Goal: Task Accomplishment & Management: Manage account settings

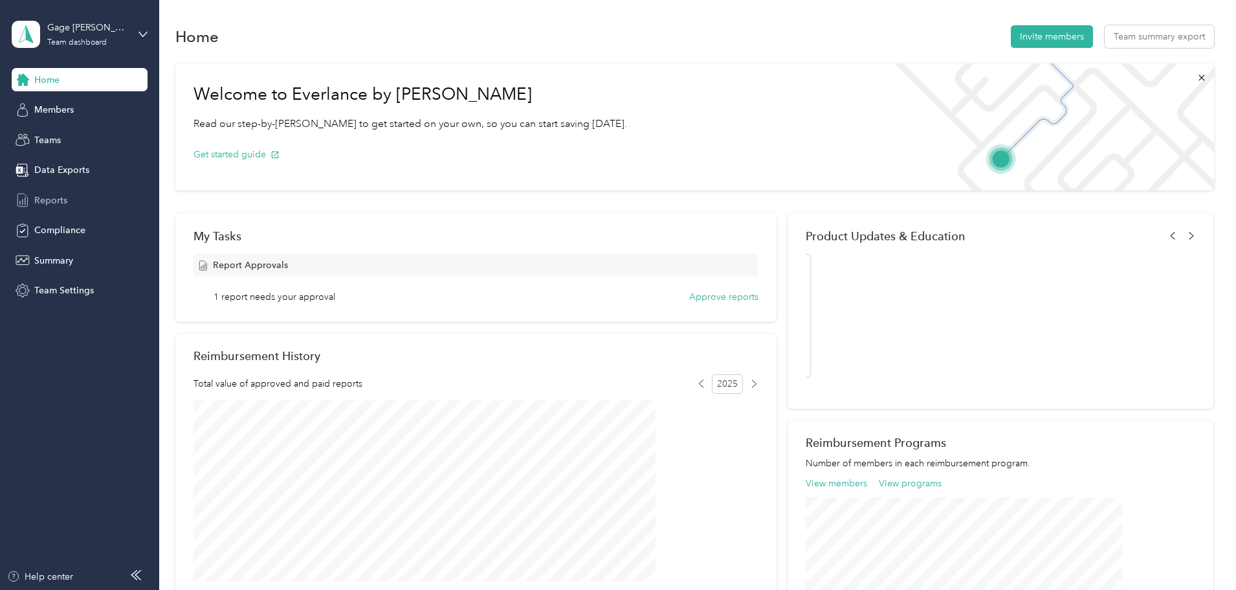
click at [47, 204] on span "Reports" at bounding box center [50, 200] width 33 height 14
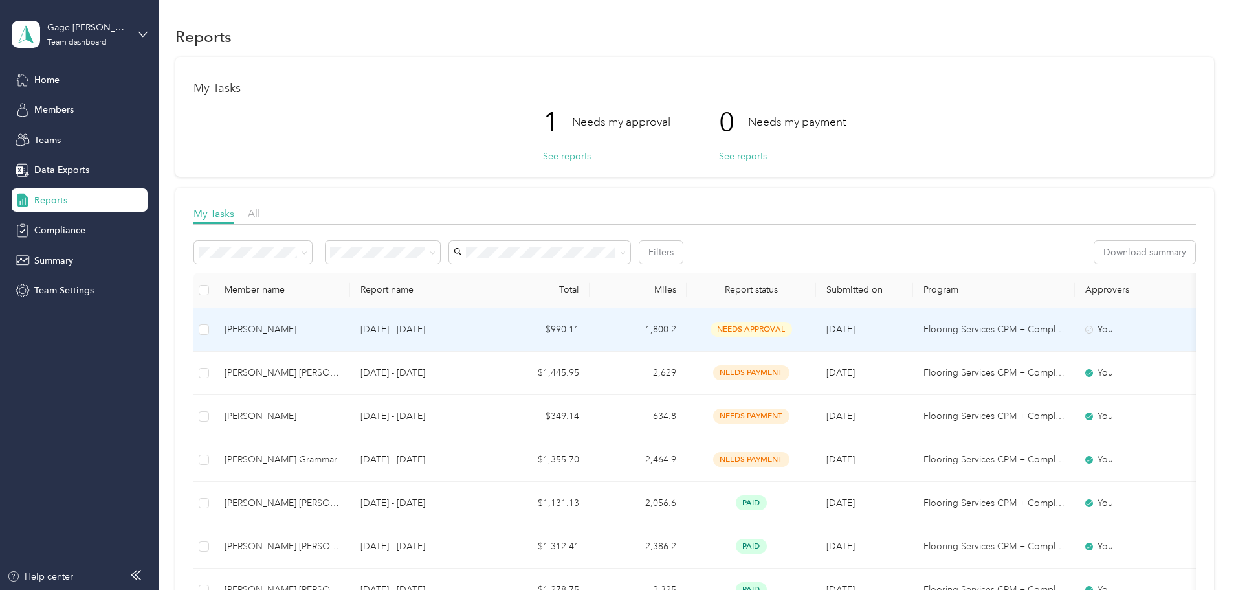
click at [792, 329] on span "needs approval" at bounding box center [752, 329] width 82 height 15
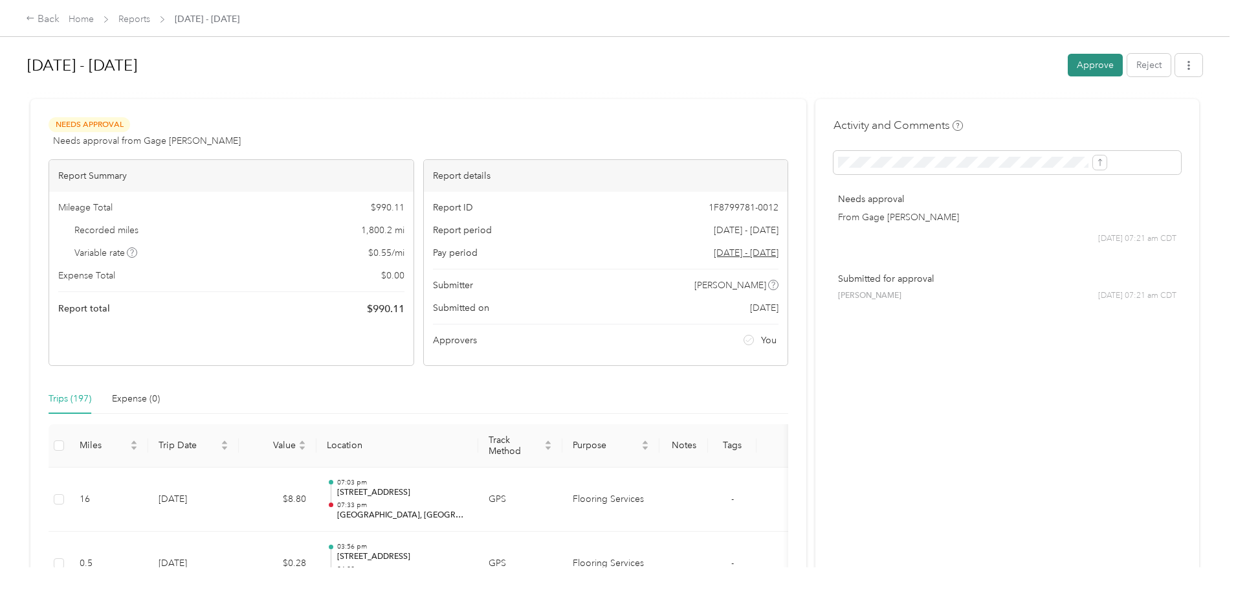
click at [1068, 67] on button "Approve" at bounding box center [1095, 65] width 55 height 23
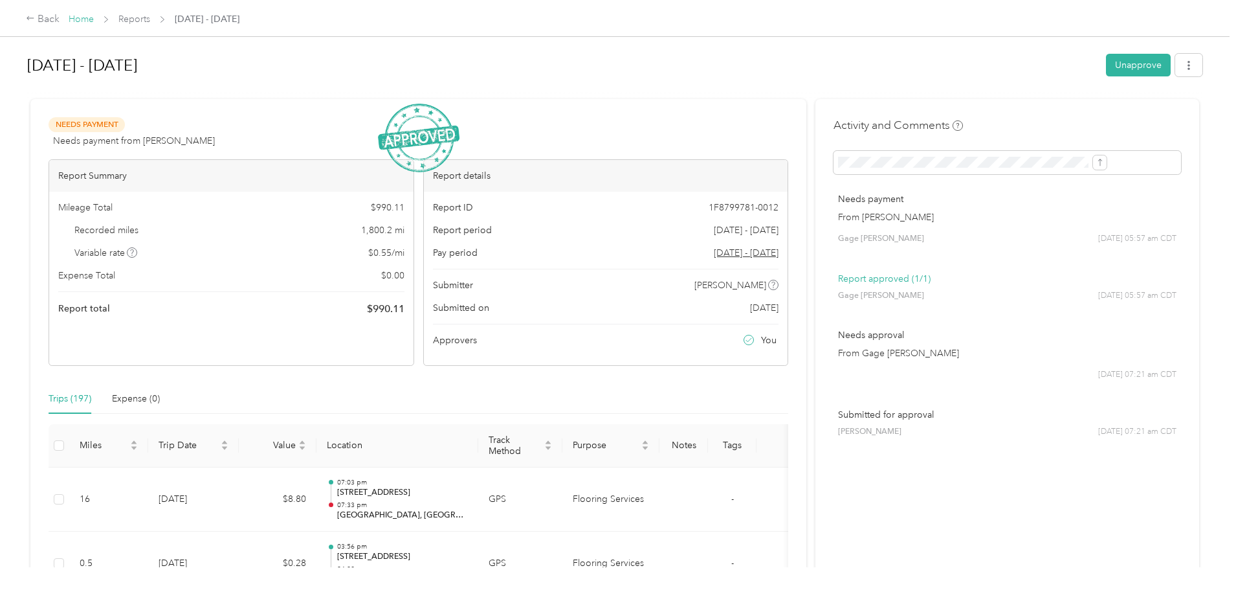
click at [94, 19] on link "Home" at bounding box center [81, 19] width 25 height 11
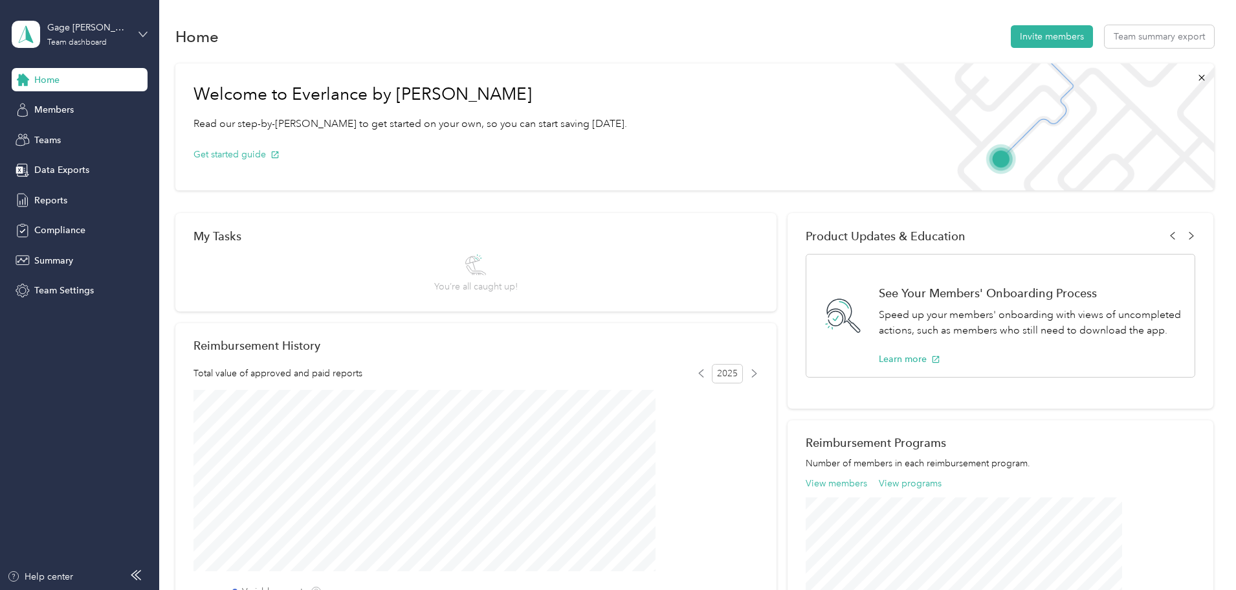
click at [142, 33] on icon at bounding box center [142, 34] width 9 height 9
click at [80, 134] on div "Personal dashboard" at bounding box center [64, 136] width 82 height 14
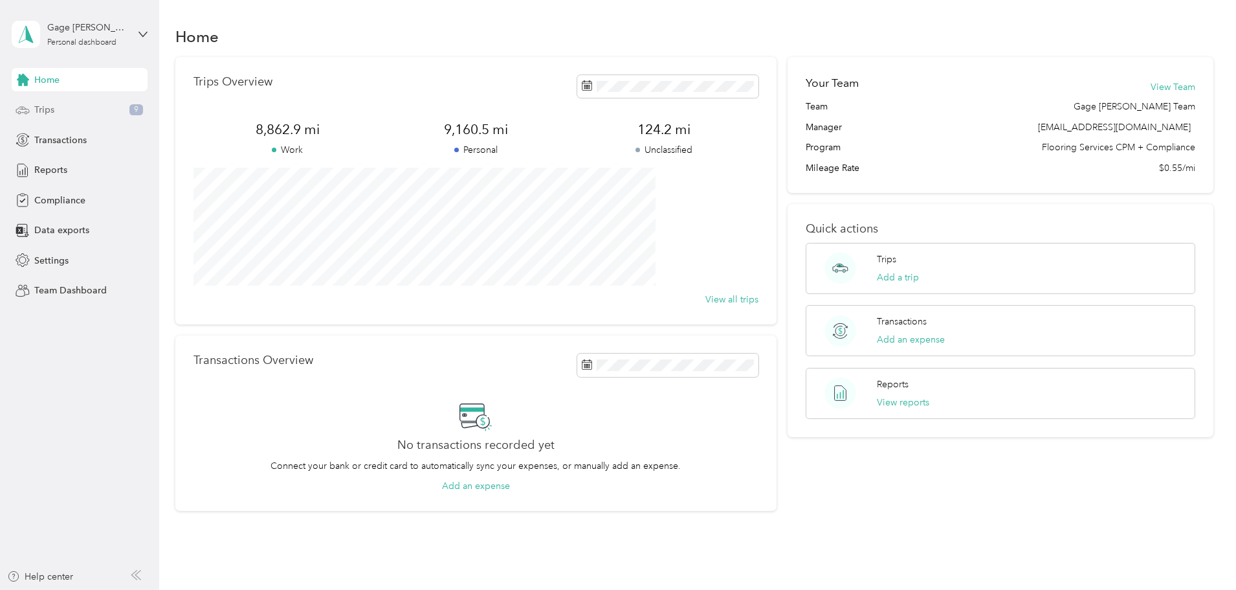
click at [61, 111] on div "Trips 9" at bounding box center [80, 109] width 136 height 23
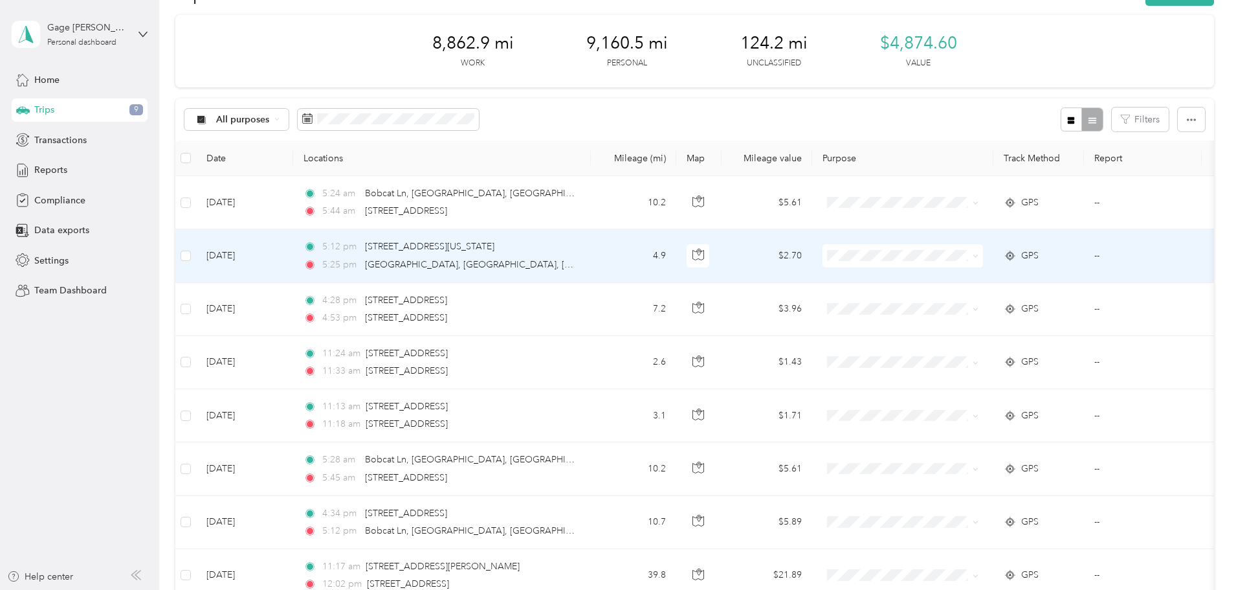
scroll to position [65, 0]
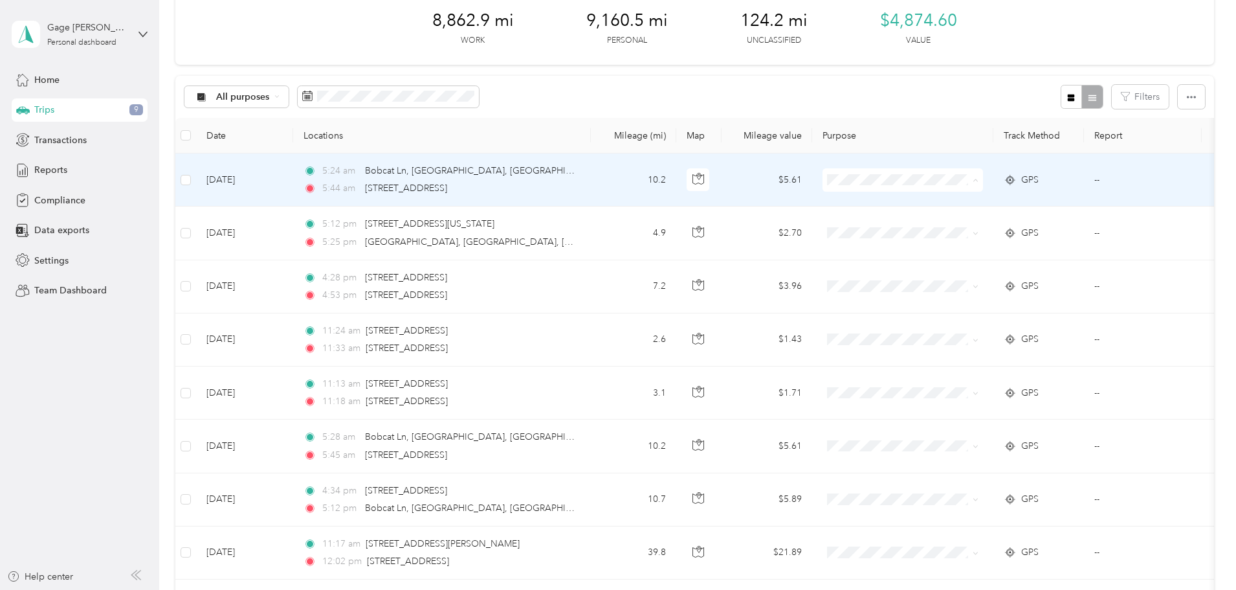
click at [938, 203] on span "Flooring Services" at bounding box center [989, 204] width 142 height 14
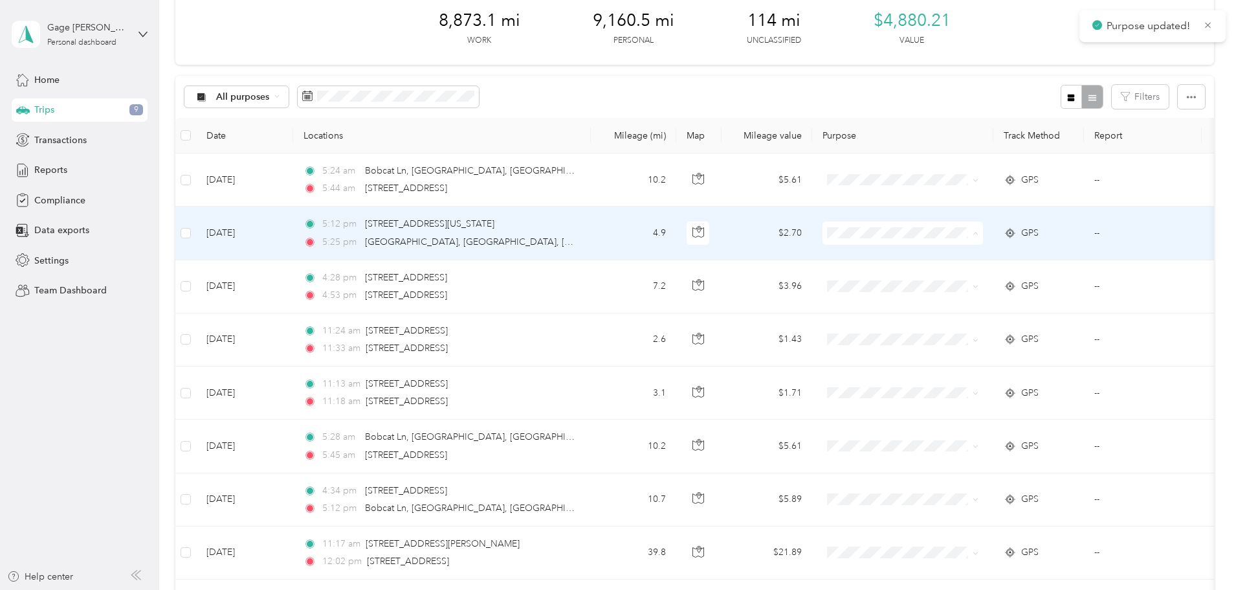
click at [944, 258] on span "Flooring Services" at bounding box center [1001, 257] width 120 height 14
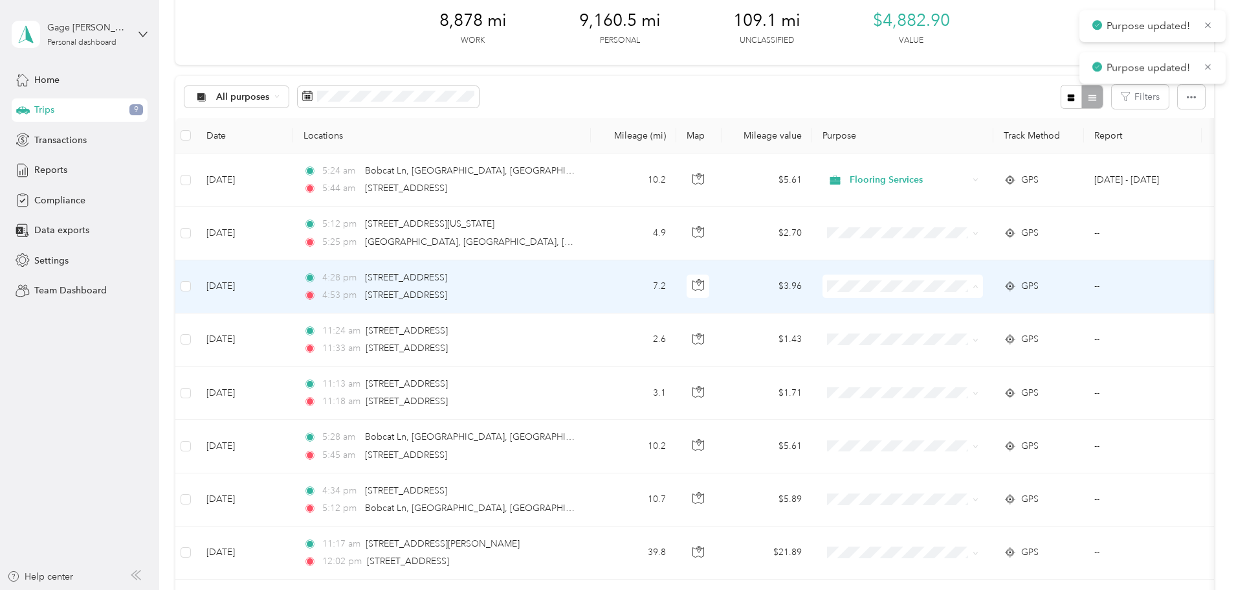
click at [949, 311] on span "Flooring Services" at bounding box center [1001, 310] width 120 height 14
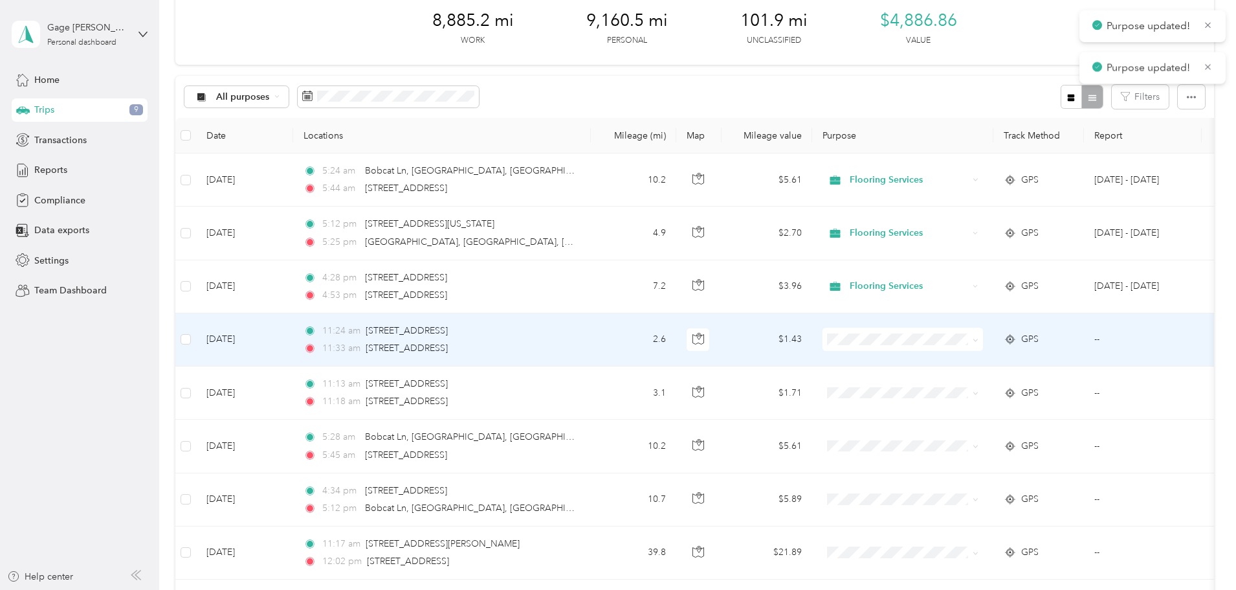
click at [952, 365] on span "Flooring Services" at bounding box center [1001, 359] width 120 height 14
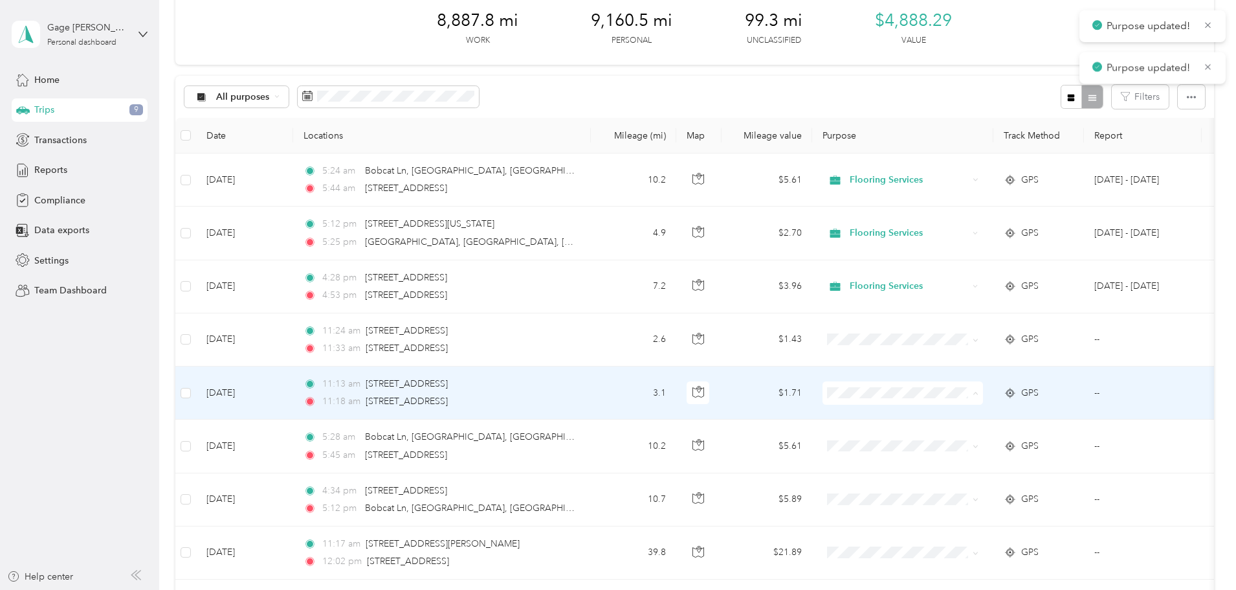
click at [947, 419] on li "Flooring Services" at bounding box center [989, 417] width 160 height 23
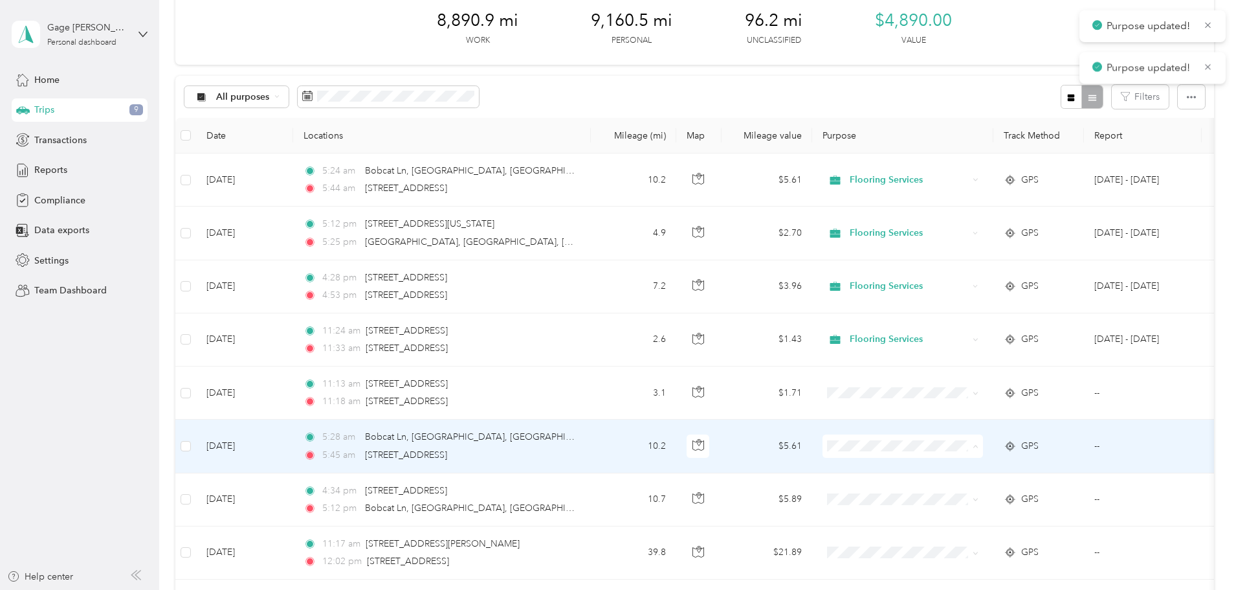
click at [940, 467] on span "Flooring Services" at bounding box center [989, 470] width 142 height 14
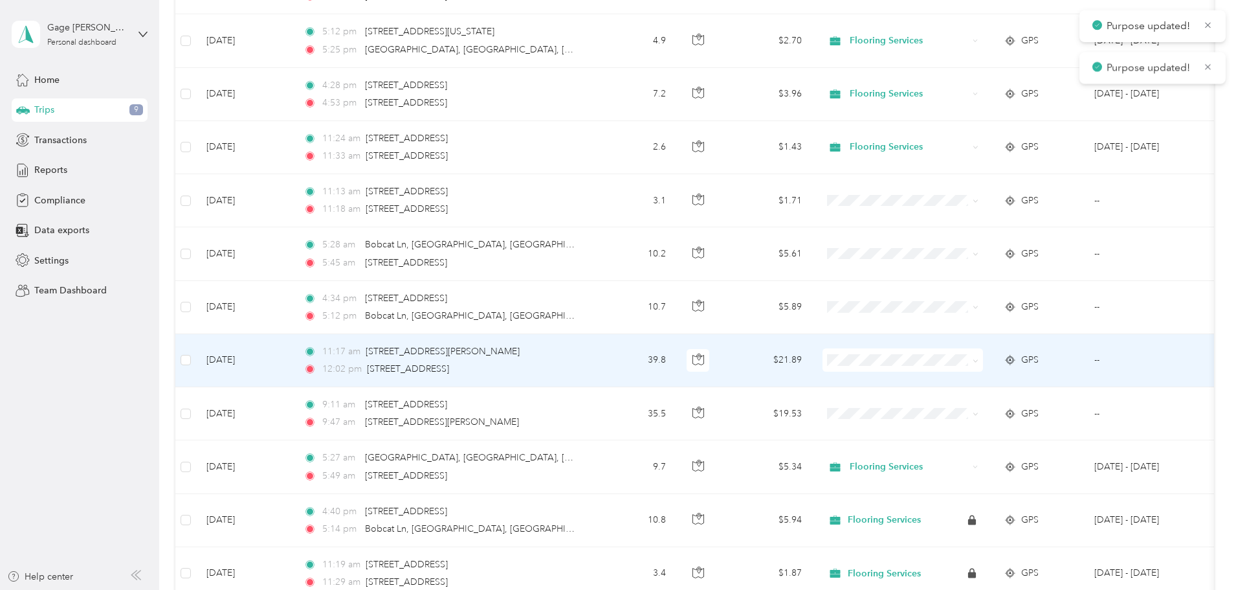
scroll to position [259, 0]
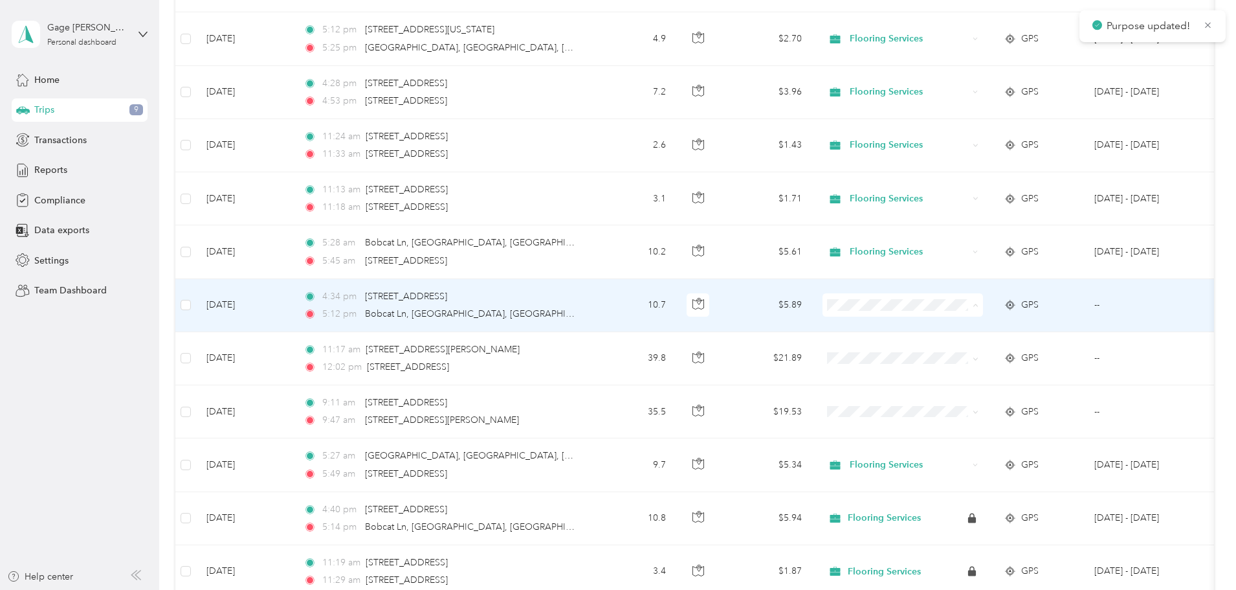
click at [954, 329] on span "Flooring Services" at bounding box center [1001, 329] width 120 height 14
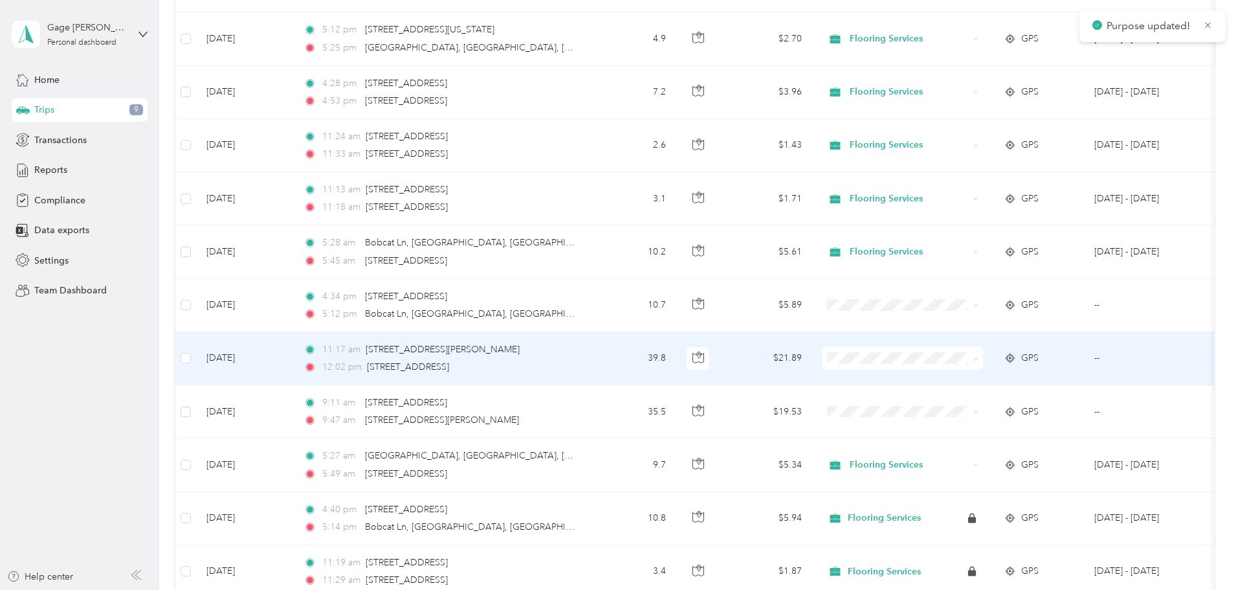
click at [964, 386] on li "Flooring Services" at bounding box center [989, 381] width 160 height 23
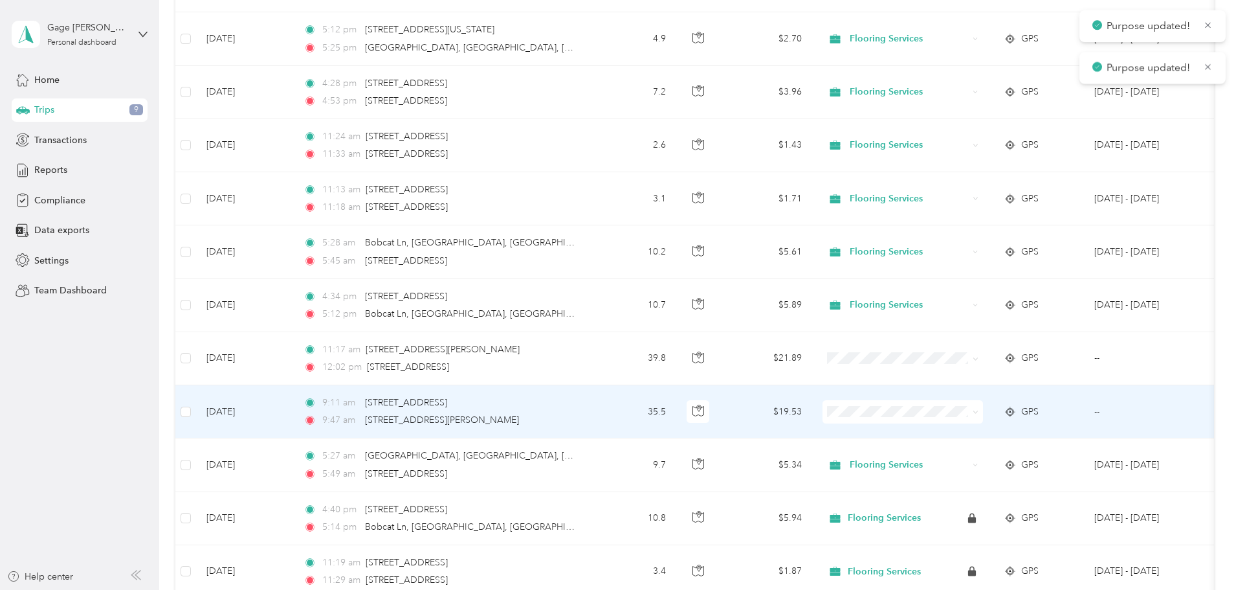
click at [973, 440] on li "Flooring Services" at bounding box center [989, 435] width 160 height 23
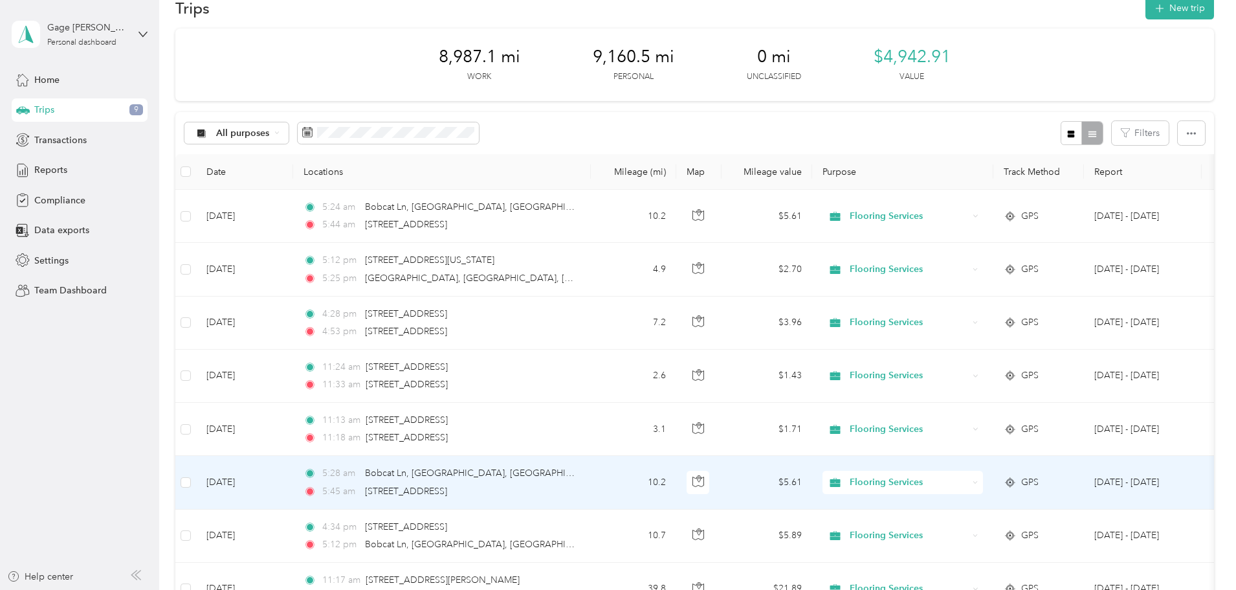
scroll to position [0, 0]
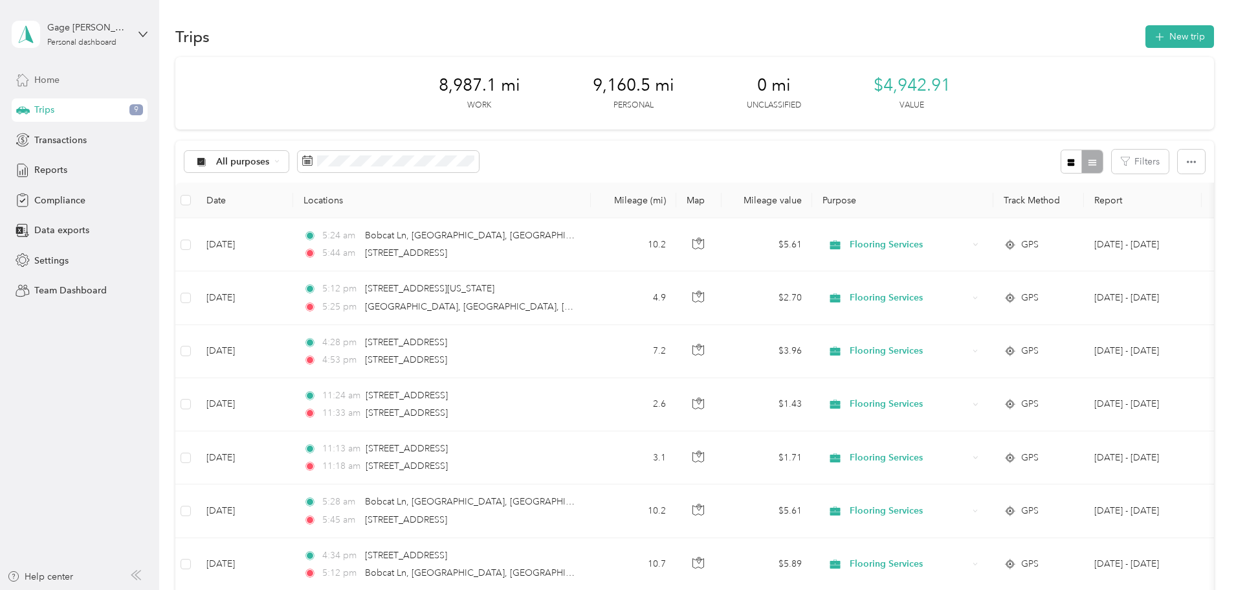
click at [47, 78] on span "Home" at bounding box center [46, 80] width 25 height 14
